Goal: Information Seeking & Learning: Learn about a topic

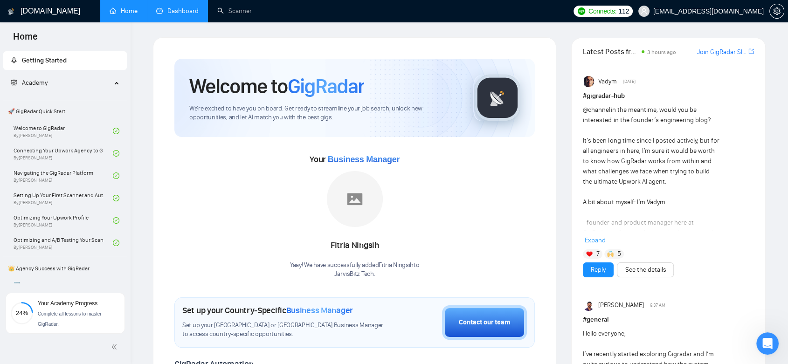
click at [175, 7] on link "Dashboard" at bounding box center [177, 11] width 42 height 8
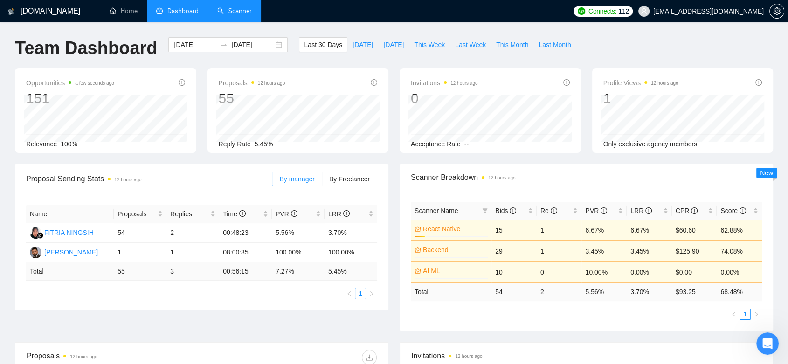
click at [244, 10] on link "Scanner" at bounding box center [234, 11] width 34 height 8
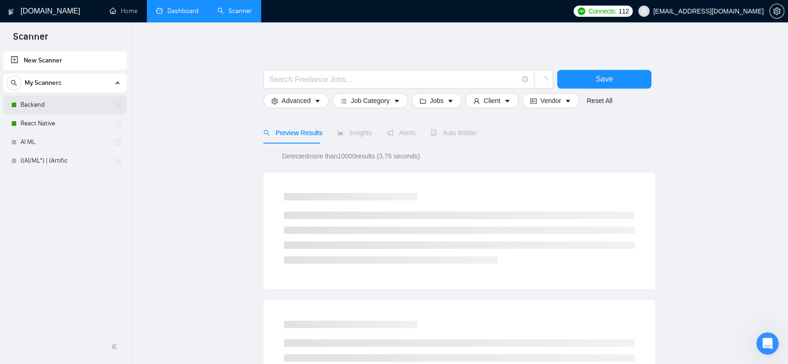
click at [64, 110] on link "Backend" at bounding box center [65, 105] width 89 height 19
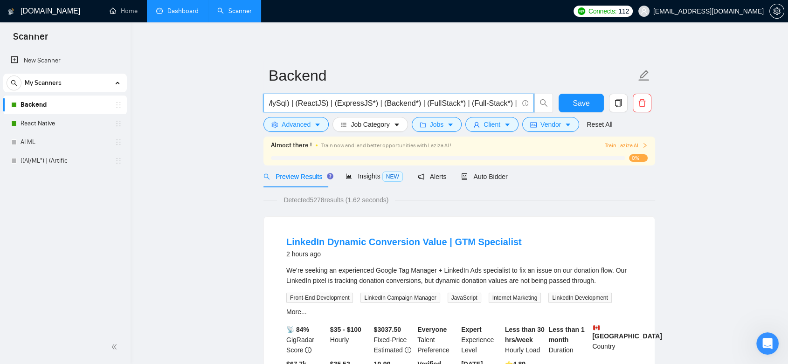
scroll to position [0, 300]
drag, startPoint x: 278, startPoint y: 103, endPoint x: 348, endPoint y: 106, distance: 69.5
click at [348, 106] on input "((Node.*) | (Next.*) | (Nest.*) | (JavaScript*) | (TypeScript) | (Mongo*) | (My…" at bounding box center [393, 103] width 249 height 12
click at [315, 124] on icon "caret-down" at bounding box center [317, 125] width 5 height 3
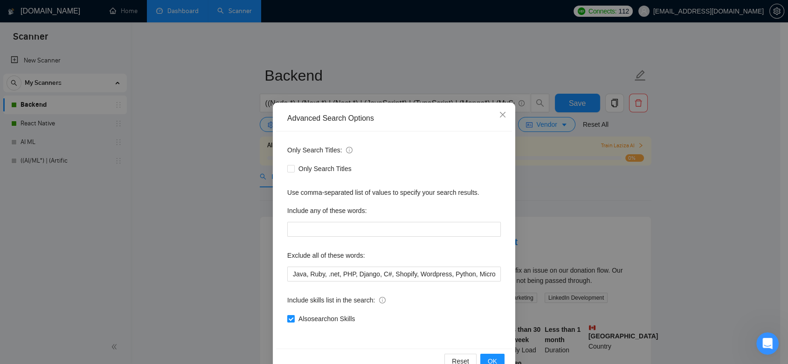
scroll to position [23, 0]
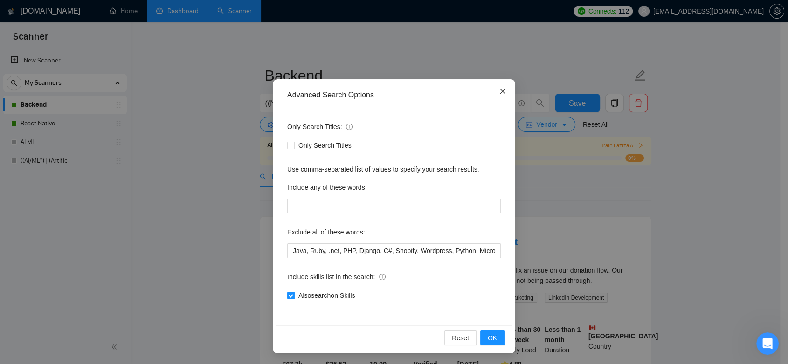
click at [500, 89] on icon "close" at bounding box center [503, 92] width 6 height 6
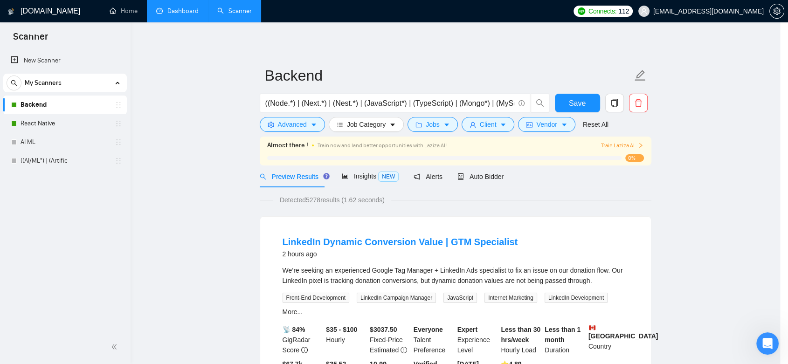
scroll to position [0, 0]
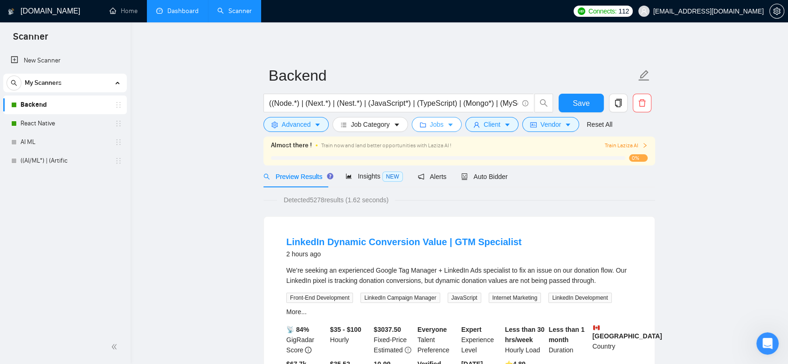
click at [430, 125] on span "Jobs" at bounding box center [437, 124] width 14 height 10
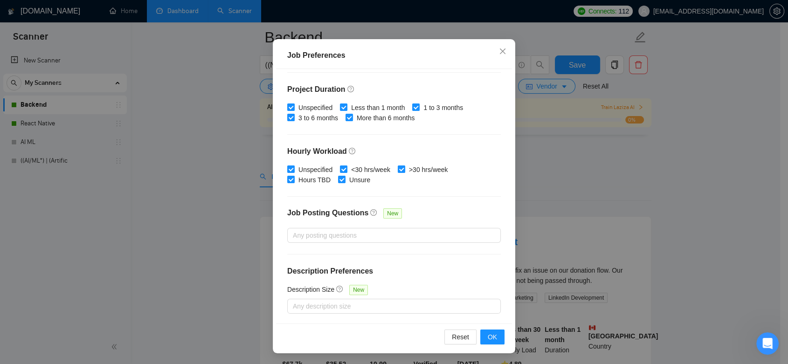
scroll to position [52, 0]
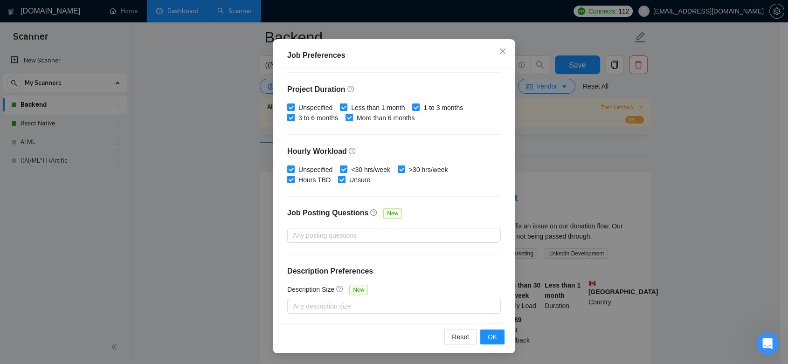
click at [562, 115] on div "Job Preferences Budget Project Type All Fixed Price Hourly Rate Fixed Price Bud…" at bounding box center [394, 182] width 788 height 364
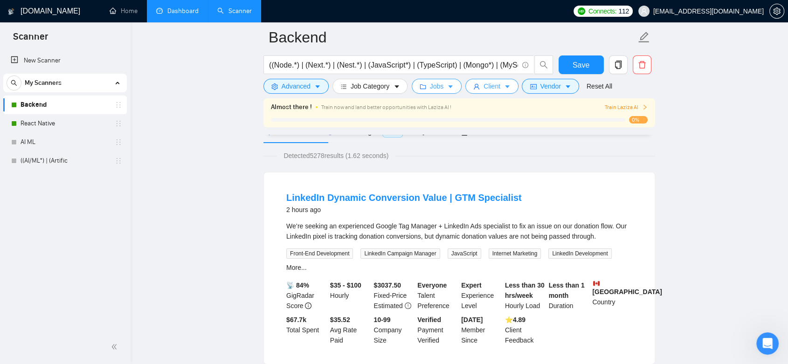
scroll to position [0, 0]
click at [504, 85] on icon "caret-down" at bounding box center [507, 86] width 7 height 7
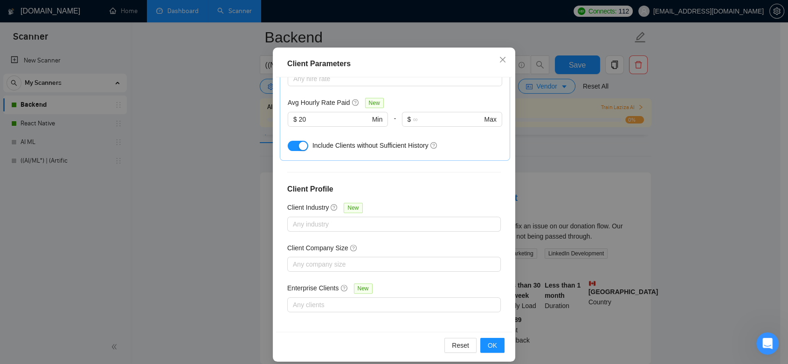
scroll to position [60, 0]
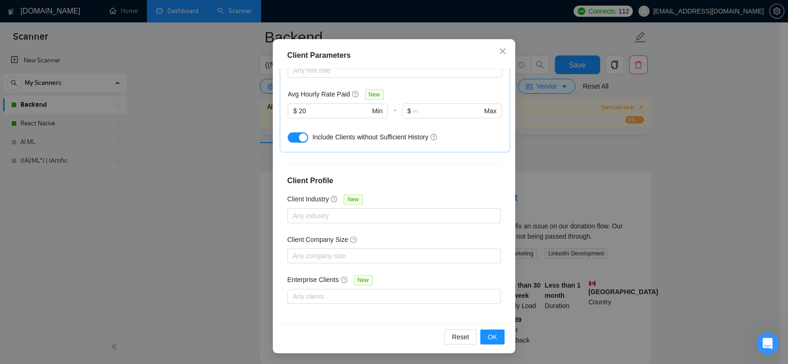
click at [581, 176] on div "Client Parameters Client Location Include Client Countries Select Exclude Clien…" at bounding box center [394, 182] width 788 height 364
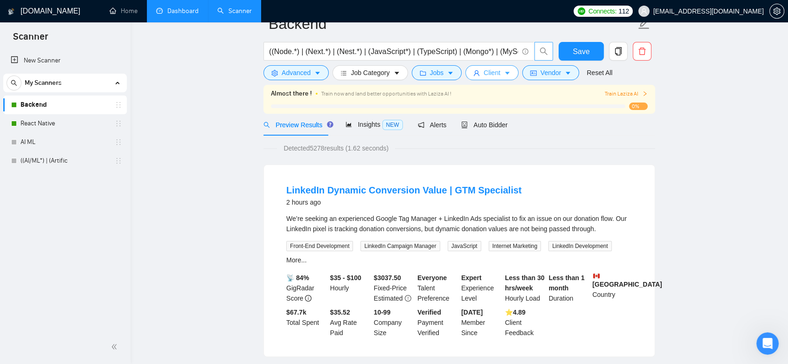
scroll to position [0, 0]
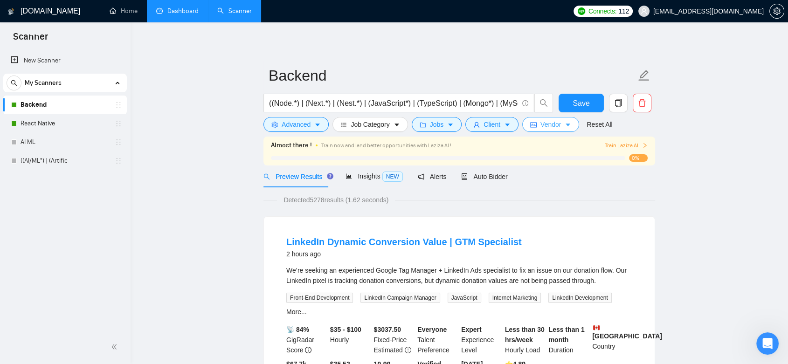
click at [552, 117] on button "Vendor" at bounding box center [550, 124] width 57 height 15
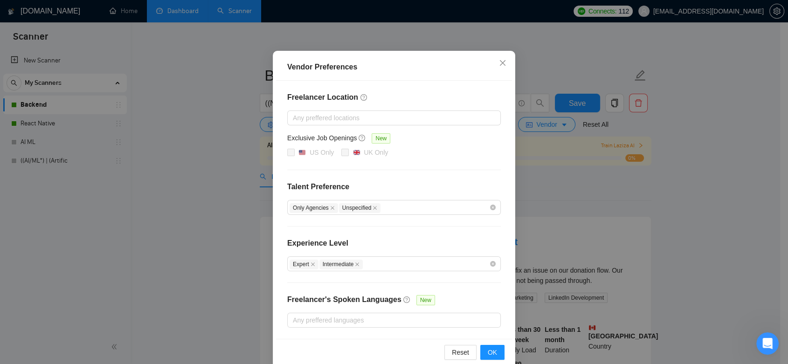
scroll to position [66, 0]
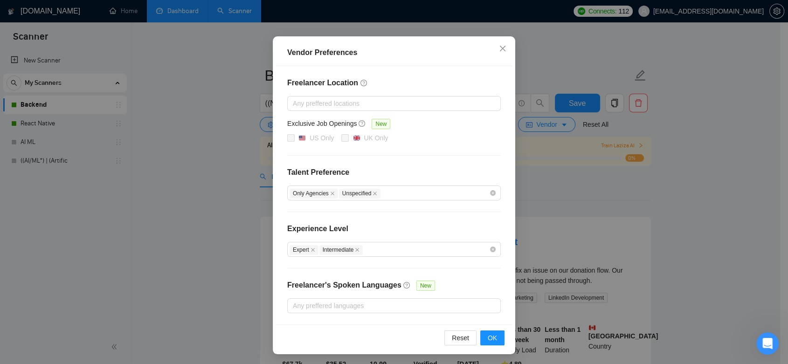
click at [581, 217] on div "Vendor Preferences Freelancer Location Any preffered locations Exclusive Job Op…" at bounding box center [394, 182] width 788 height 364
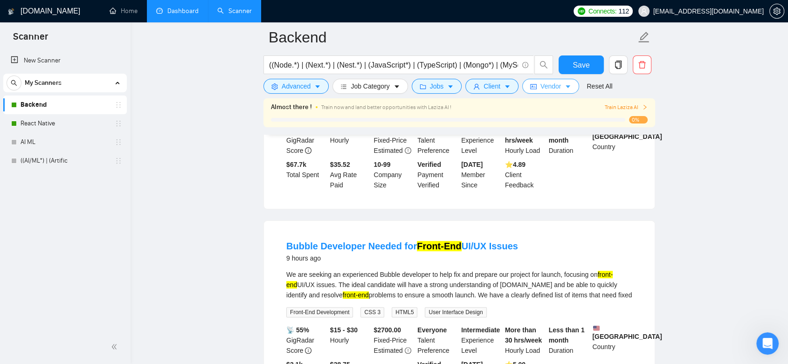
scroll to position [0, 0]
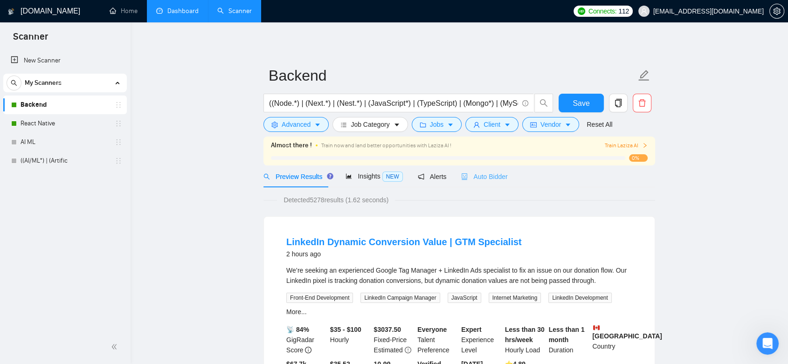
click at [487, 182] on div "Auto Bidder" at bounding box center [484, 176] width 46 height 22
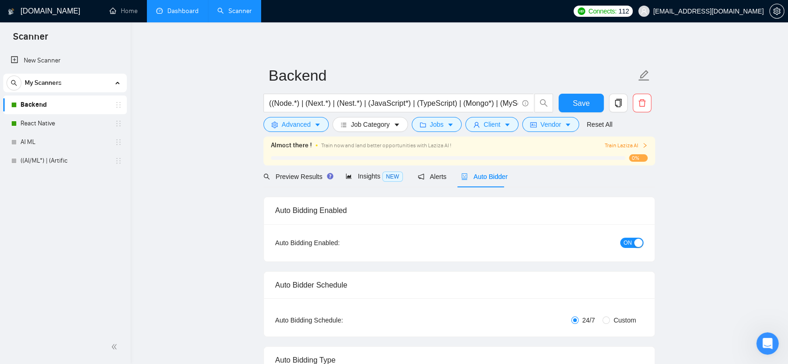
checkbox input "true"
drag, startPoint x: 50, startPoint y: 122, endPoint x: 343, endPoint y: 46, distance: 302.3
click at [50, 122] on link "React Native" at bounding box center [65, 123] width 89 height 19
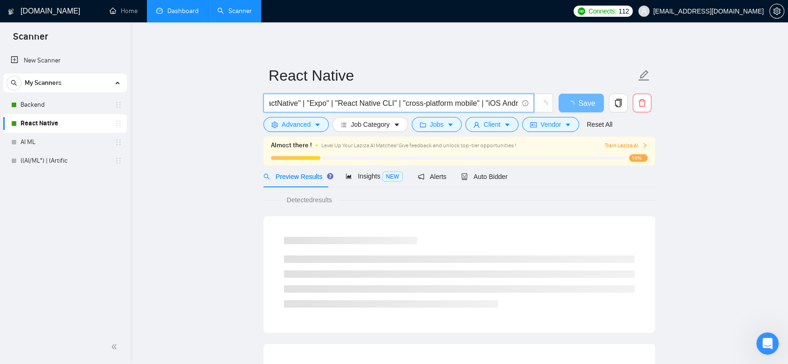
scroll to position [0, 211]
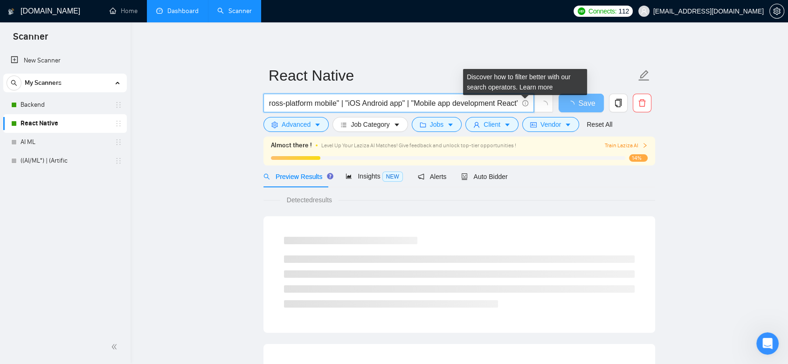
drag, startPoint x: 398, startPoint y: 105, endPoint x: 522, endPoint y: 106, distance: 124.4
click at [522, 106] on span "("React Native" | "ReactNative" | "Expo" | "React Native CLI" | "cross-platform…" at bounding box center [398, 103] width 270 height 19
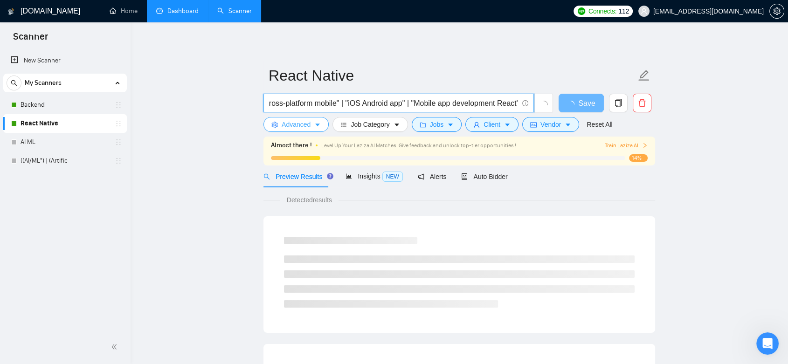
click at [304, 126] on span "Advanced" at bounding box center [295, 124] width 29 height 10
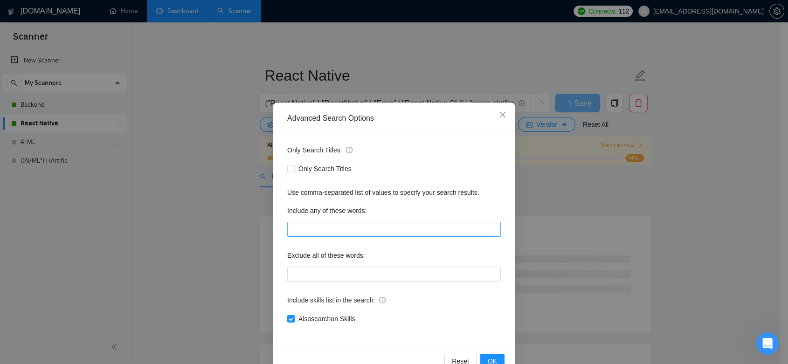
scroll to position [23, 0]
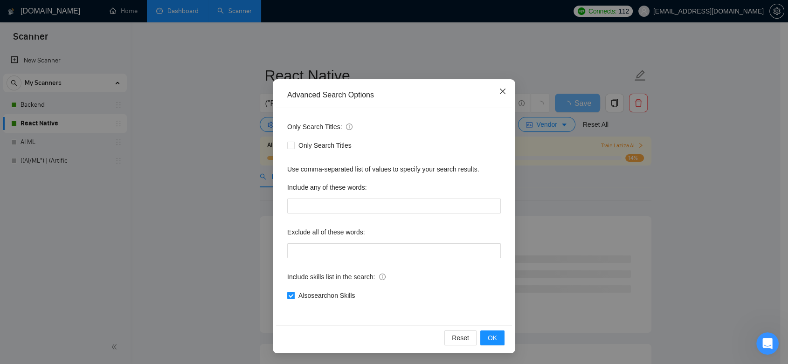
click at [499, 90] on icon "close" at bounding box center [502, 91] width 7 height 7
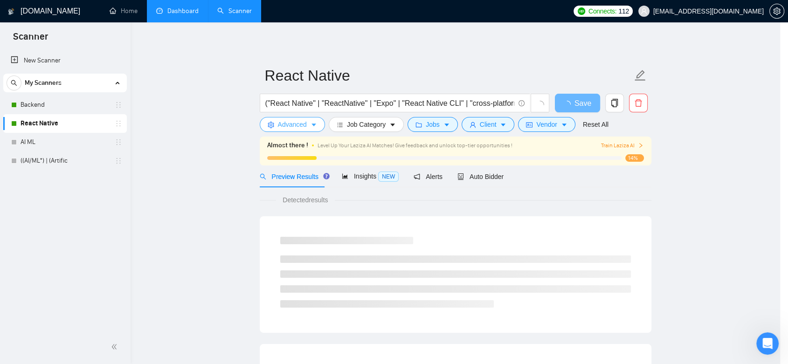
scroll to position [0, 0]
click at [429, 128] on span "Jobs" at bounding box center [433, 124] width 14 height 10
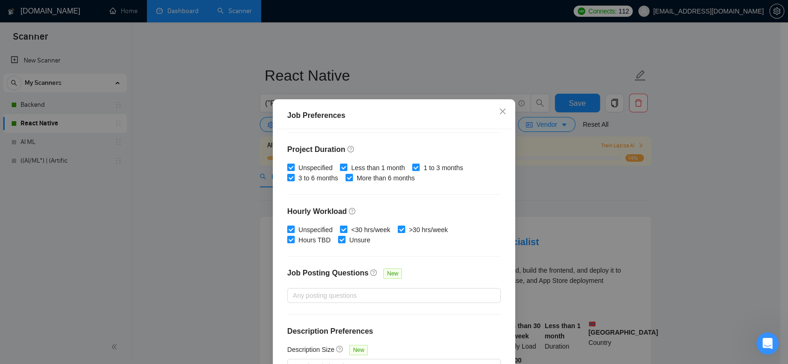
scroll to position [11, 0]
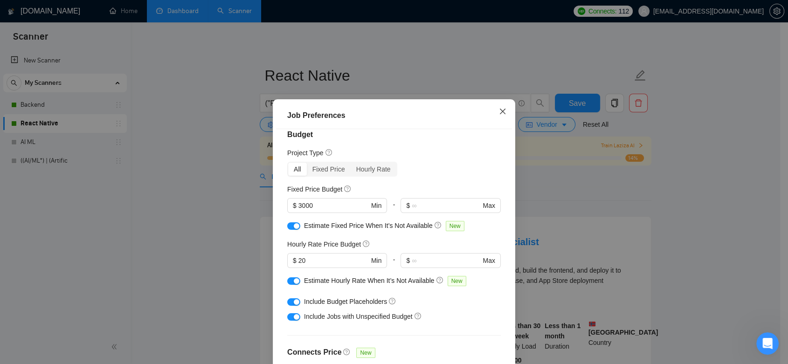
click at [499, 112] on icon "close" at bounding box center [502, 111] width 7 height 7
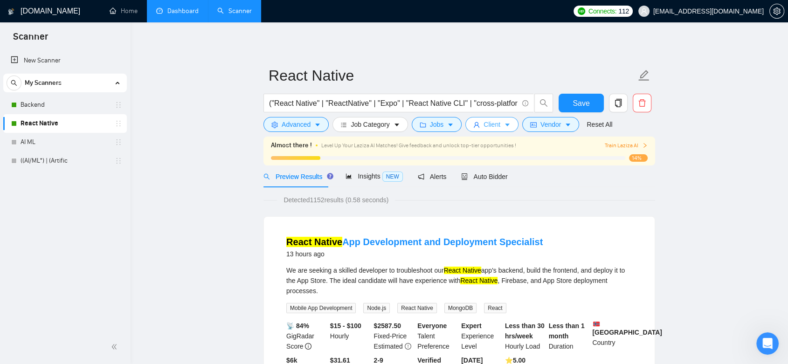
click at [504, 125] on icon "caret-down" at bounding box center [507, 125] width 7 height 7
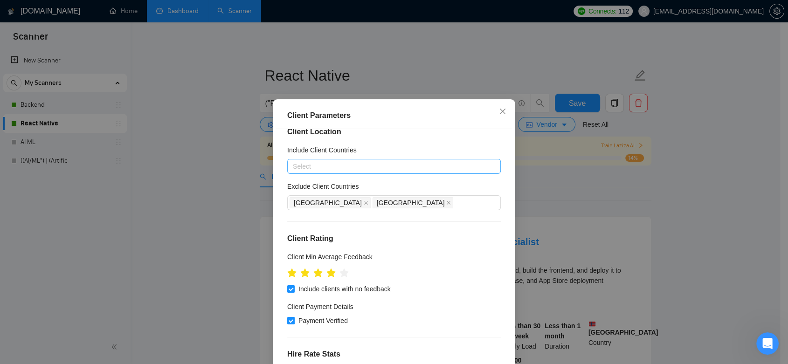
scroll to position [0, 0]
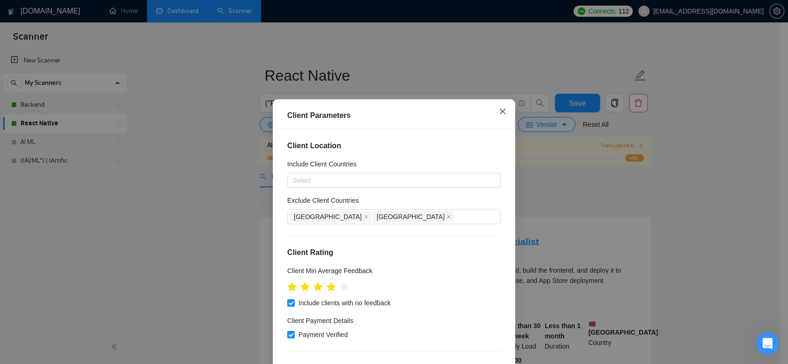
click at [499, 113] on icon "close" at bounding box center [502, 111] width 7 height 7
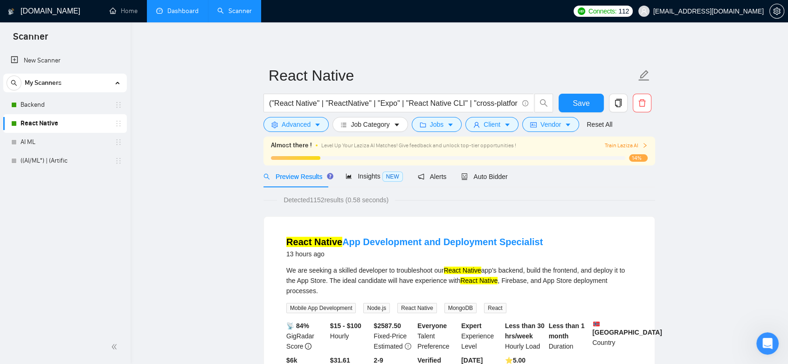
click at [184, 7] on link "Dashboard" at bounding box center [177, 11] width 42 height 8
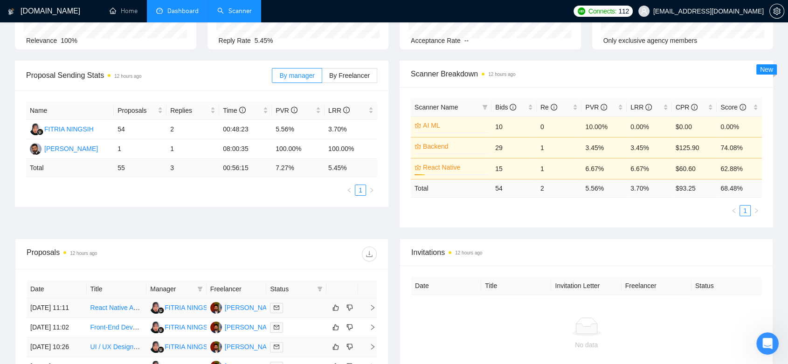
scroll to position [207, 0]
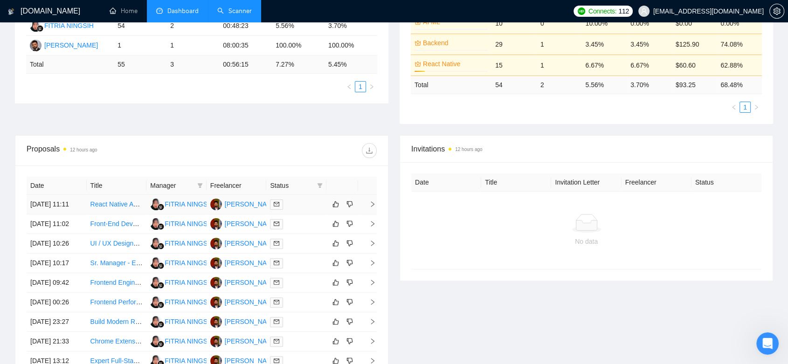
click at [235, 214] on td "[PERSON_NAME] R" at bounding box center [236, 205] width 60 height 20
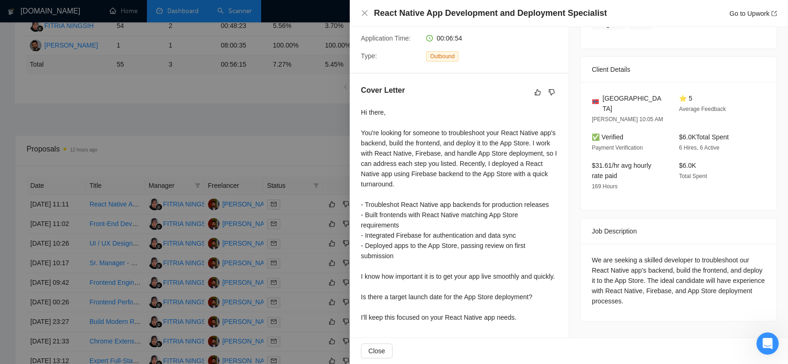
scroll to position [259, 0]
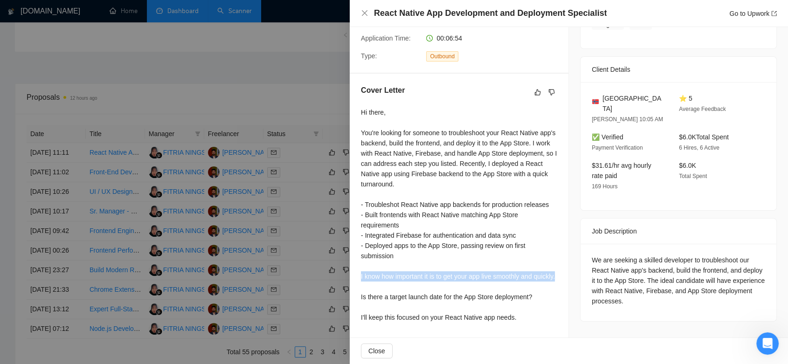
drag, startPoint x: 374, startPoint y: 276, endPoint x: 359, endPoint y: 268, distance: 16.3
click at [359, 268] on div "Cover Letter Hi there, You're looking for someone to troubleshoot your React Na…" at bounding box center [459, 206] width 219 height 264
click at [396, 280] on div "Hi there, You're looking for someone to troubleshoot your React Native app's ba…" at bounding box center [459, 214] width 196 height 215
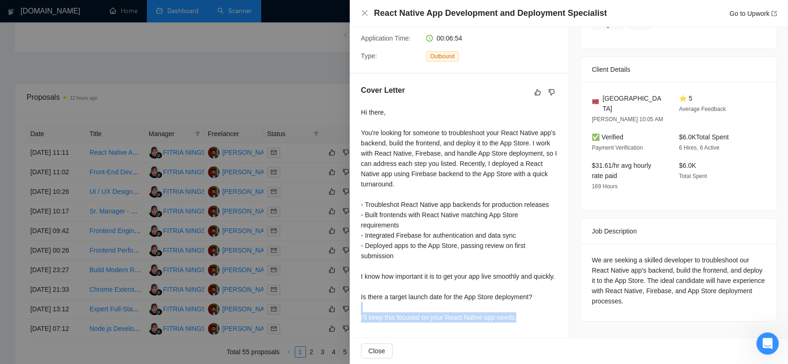
drag, startPoint x: 525, startPoint y: 318, endPoint x: 366, endPoint y: 312, distance: 159.0
click at [366, 312] on div "Hi there, You're looking for someone to troubleshoot your React Native app's ba…" at bounding box center [459, 214] width 196 height 215
click at [313, 241] on div at bounding box center [394, 182] width 788 height 364
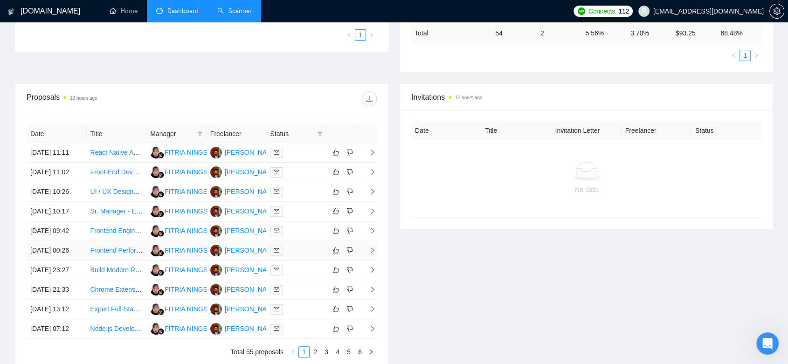
click at [243, 255] on div "[PERSON_NAME] R" at bounding box center [255, 250] width 60 height 10
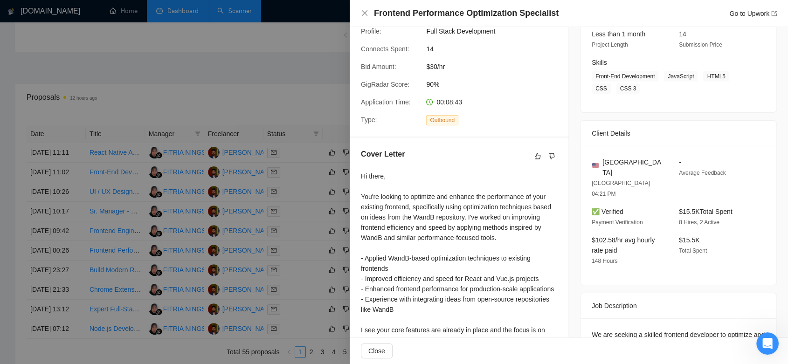
scroll to position [227, 0]
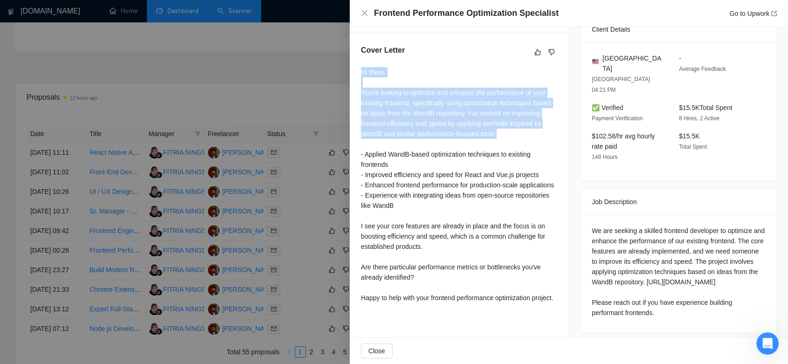
drag, startPoint x: 362, startPoint y: 69, endPoint x: 522, endPoint y: 133, distance: 172.9
click at [522, 133] on div "Hi there, You're looking to optimize and enhance the performance of your existi…" at bounding box center [459, 185] width 196 height 236
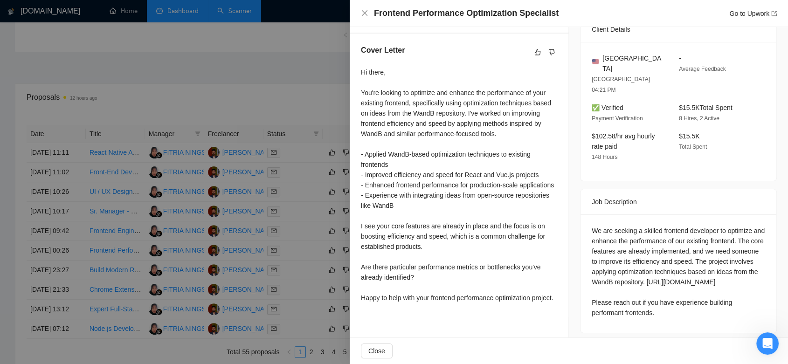
click at [270, 77] on div at bounding box center [394, 182] width 788 height 364
